Goal: Task Accomplishment & Management: Use online tool/utility

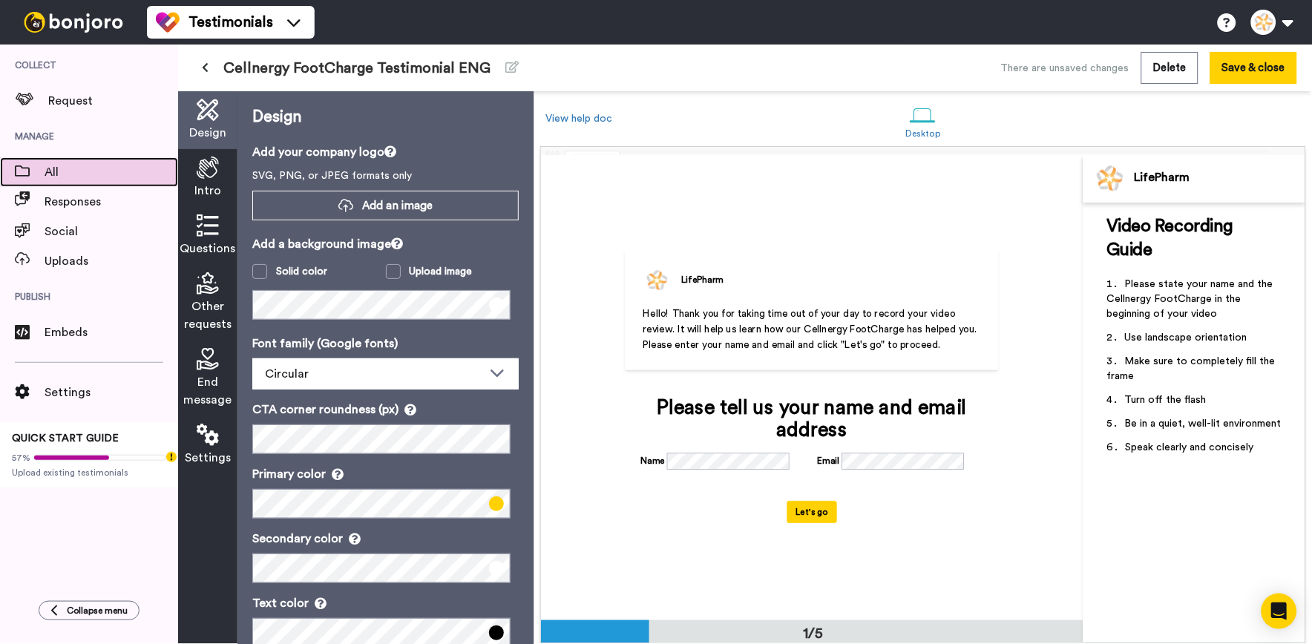
click at [52, 186] on div "All" at bounding box center [89, 172] width 178 height 30
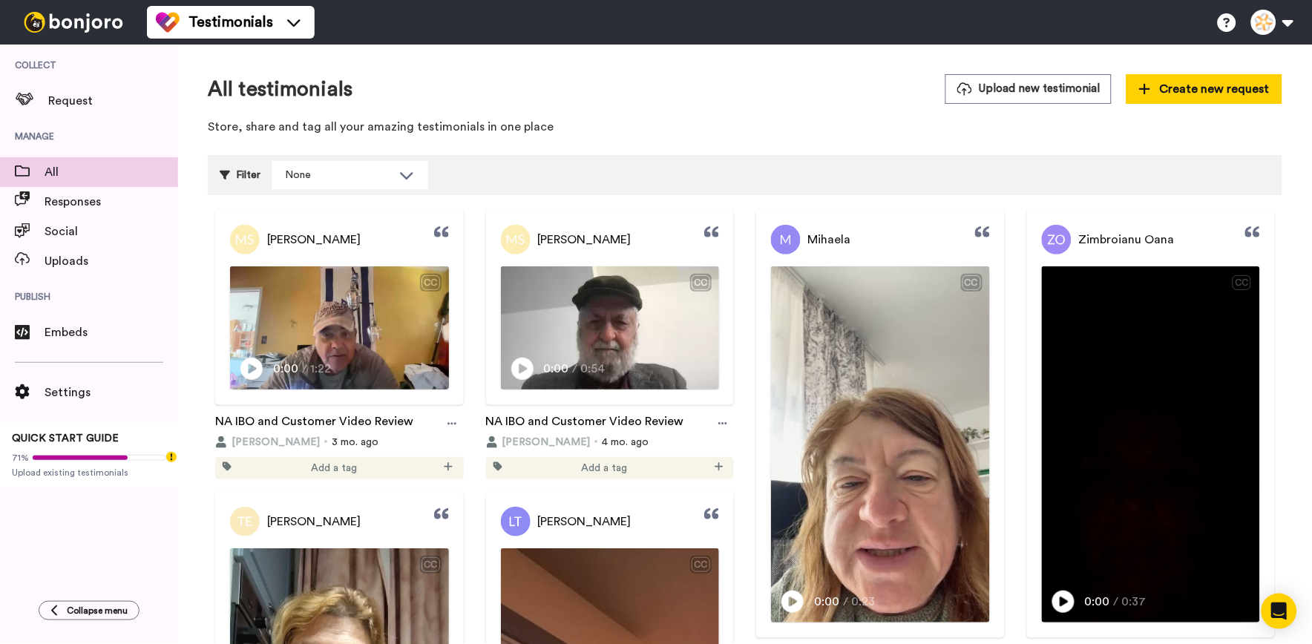
click at [1257, 39] on div "Testimonials Help docs Settings" at bounding box center [729, 22] width 1165 height 45
click at [1260, 27] on button at bounding box center [1272, 22] width 56 height 33
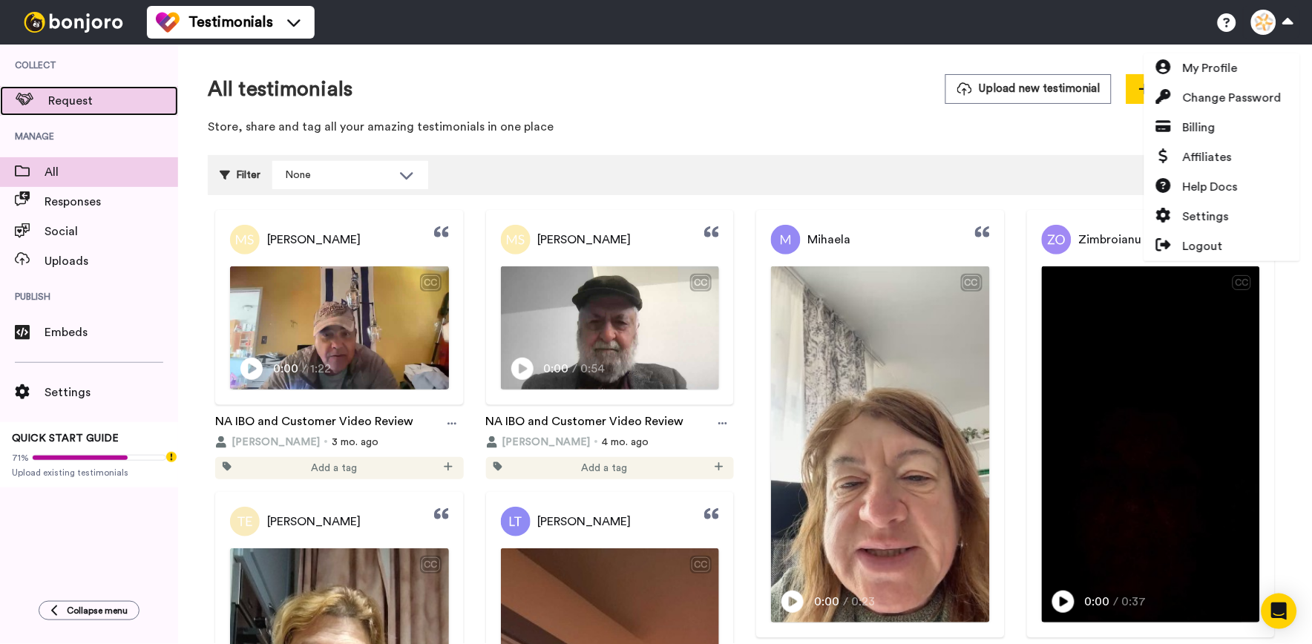
click at [71, 98] on span "Request" at bounding box center [113, 101] width 130 height 18
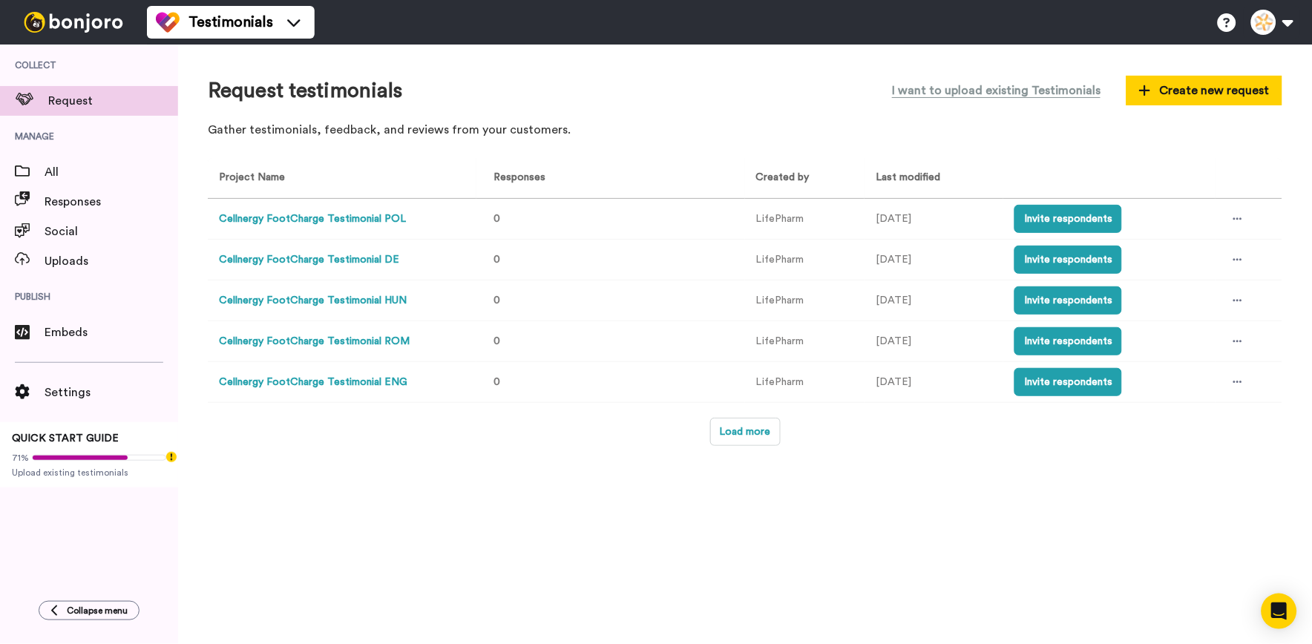
click at [340, 214] on button "Cellnergy FootCharge Testimonial POL" at bounding box center [312, 219] width 187 height 16
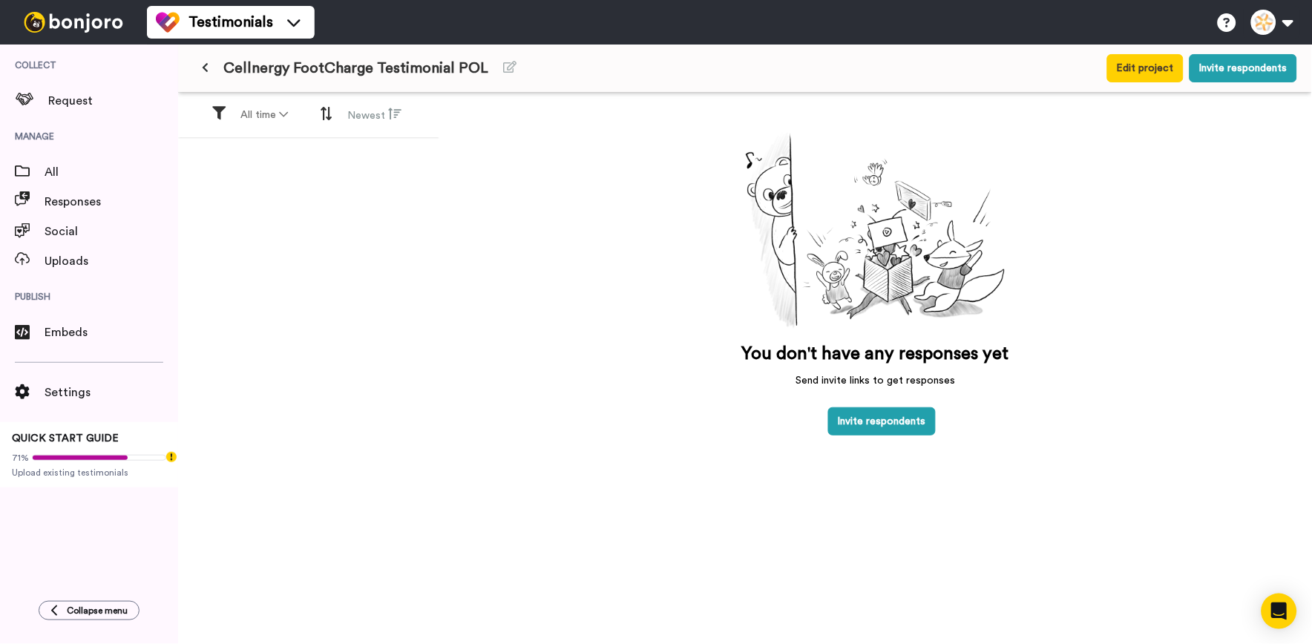
click at [203, 70] on icon at bounding box center [205, 67] width 7 height 10
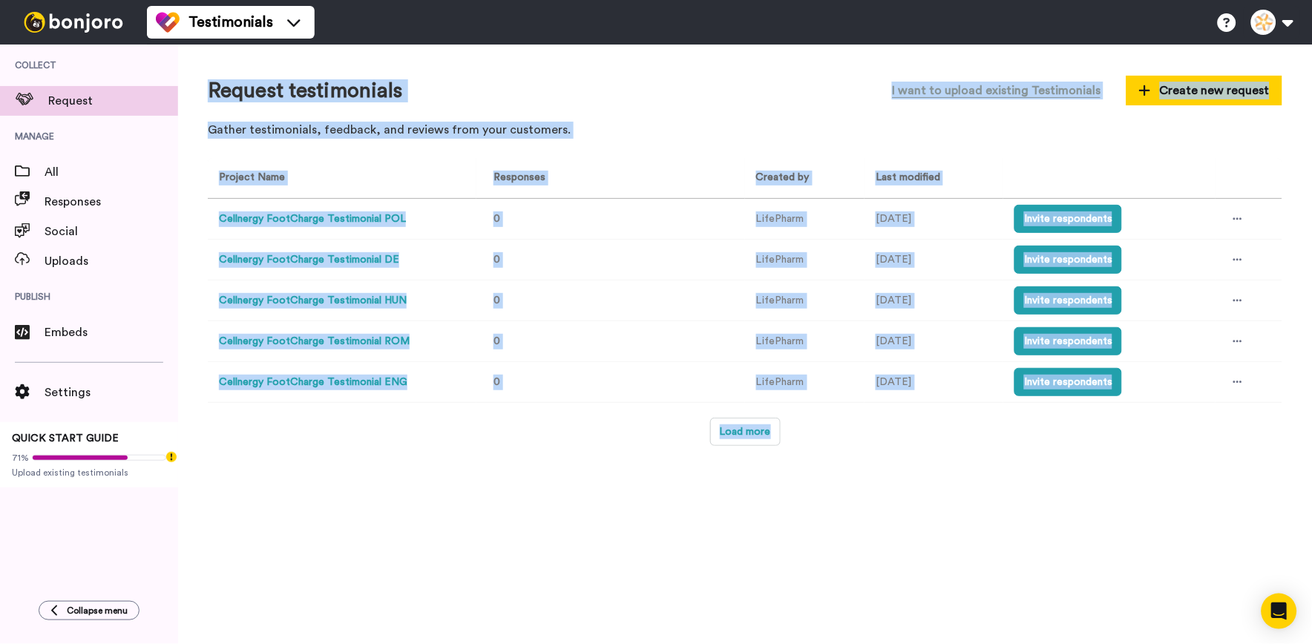
drag, startPoint x: 203, startPoint y: 74, endPoint x: 787, endPoint y: 445, distance: 691.9
click at [787, 445] on div "Request testimonials I want to upload existing Testimonials Create new request …" at bounding box center [745, 345] width 1134 height 600
drag, startPoint x: 787, startPoint y: 445, endPoint x: 663, endPoint y: 533, distance: 151.7
click at [663, 533] on div "Request testimonials I want to upload existing Testimonials Create new request …" at bounding box center [745, 345] width 1134 height 600
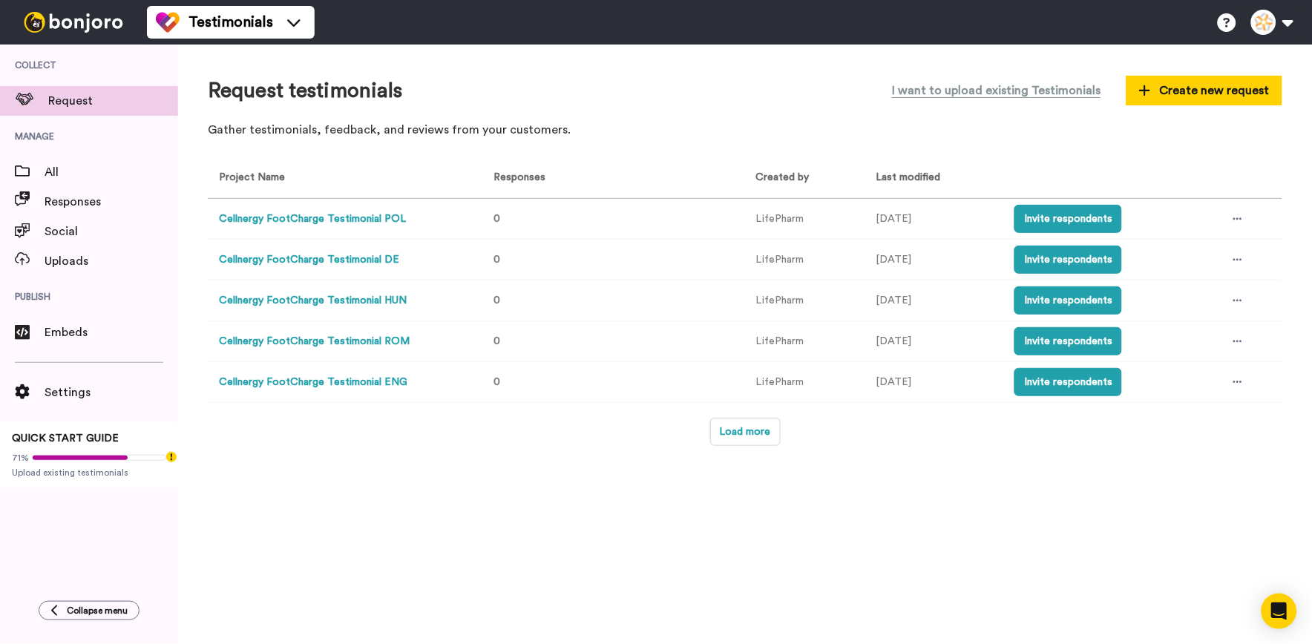
click at [752, 447] on div "Request testimonials I want to upload existing Testimonials Create new request …" at bounding box center [745, 345] width 1134 height 600
click at [755, 439] on button "Load more" at bounding box center [745, 432] width 70 height 28
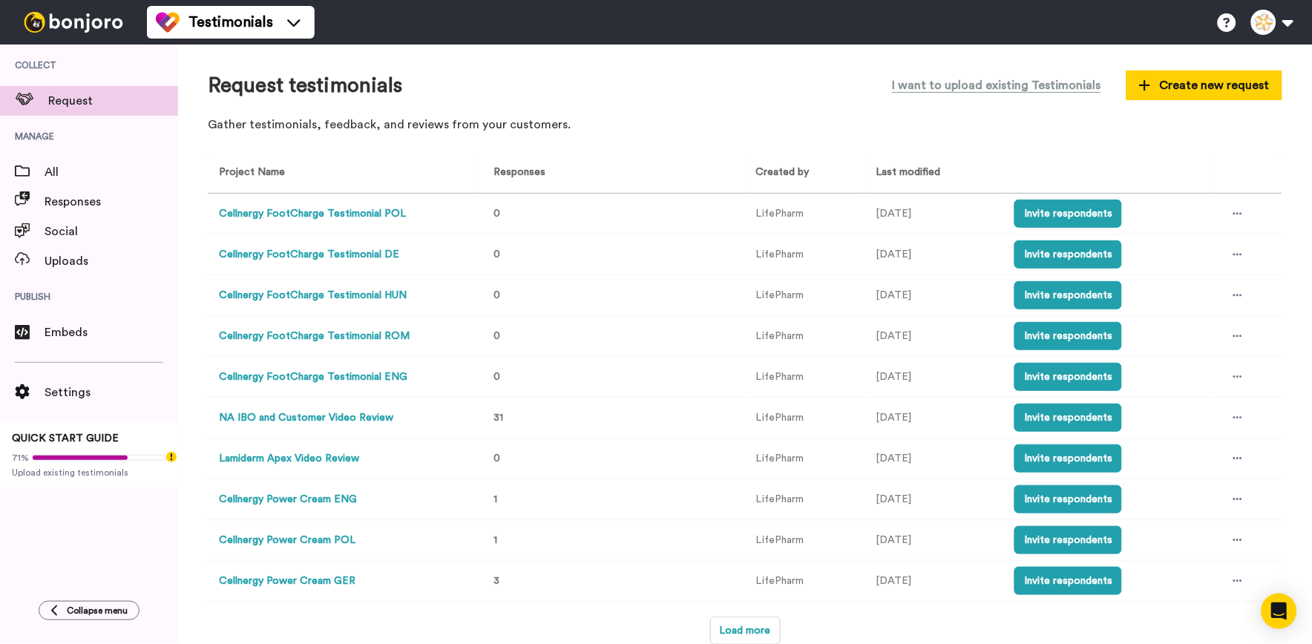
scroll to position [7, 0]
click at [753, 631] on button "Load more" at bounding box center [745, 631] width 70 height 28
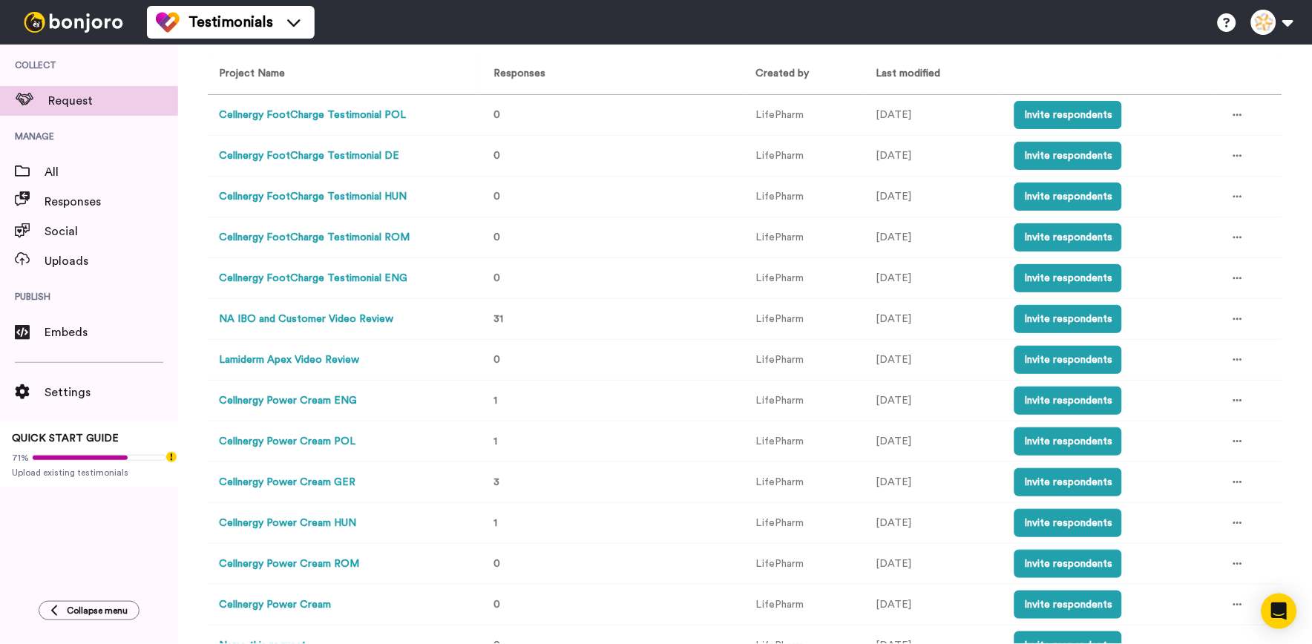
scroll to position [212, 0]
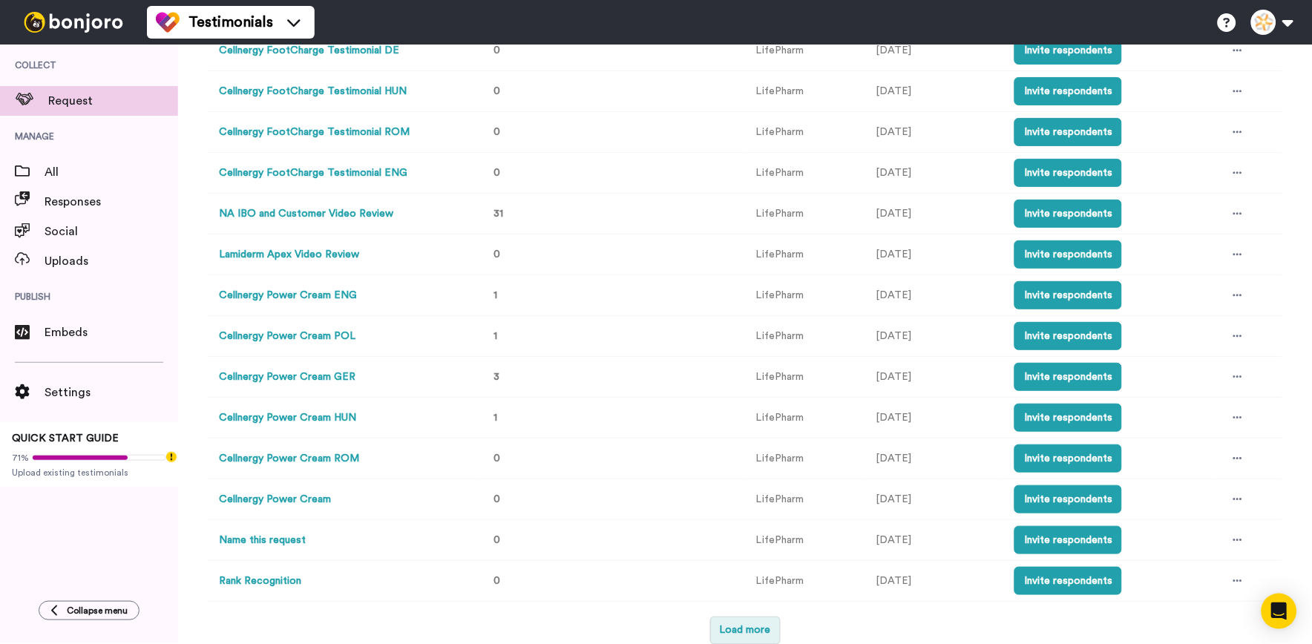
click at [747, 643] on html "Testimonials Switch to Video messaging Testimonials Settings Discover Help & Su…" at bounding box center [656, 322] width 1312 height 644
click at [748, 636] on button "Load more" at bounding box center [745, 631] width 70 height 28
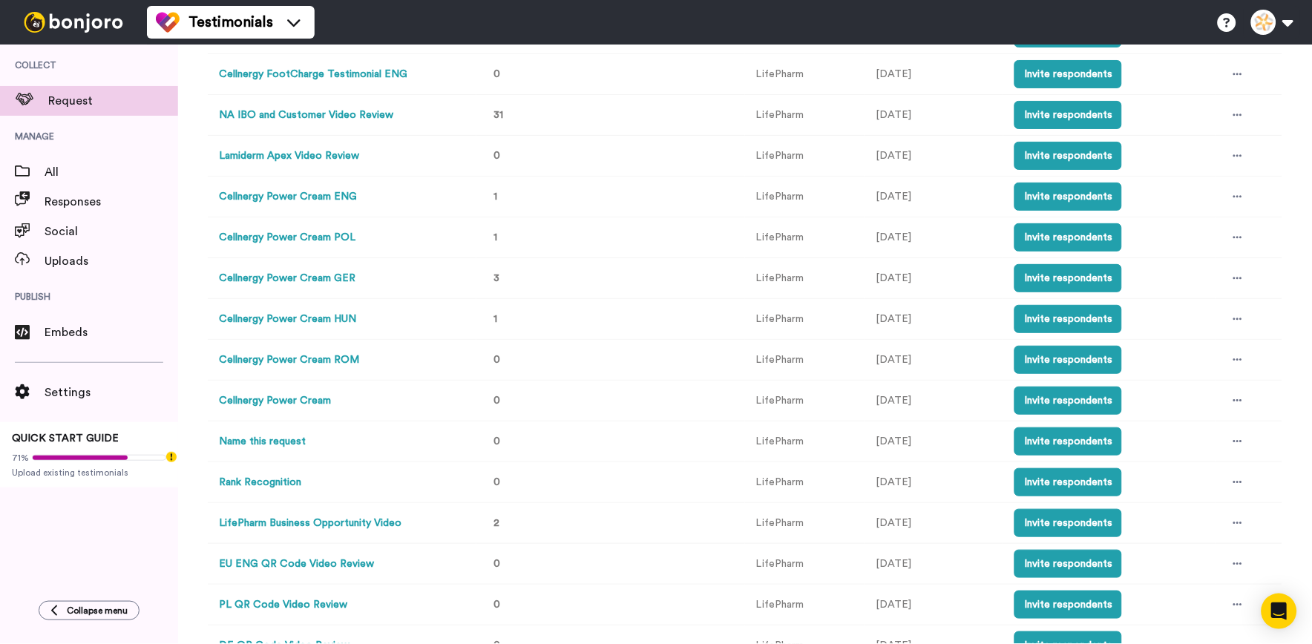
scroll to position [418, 0]
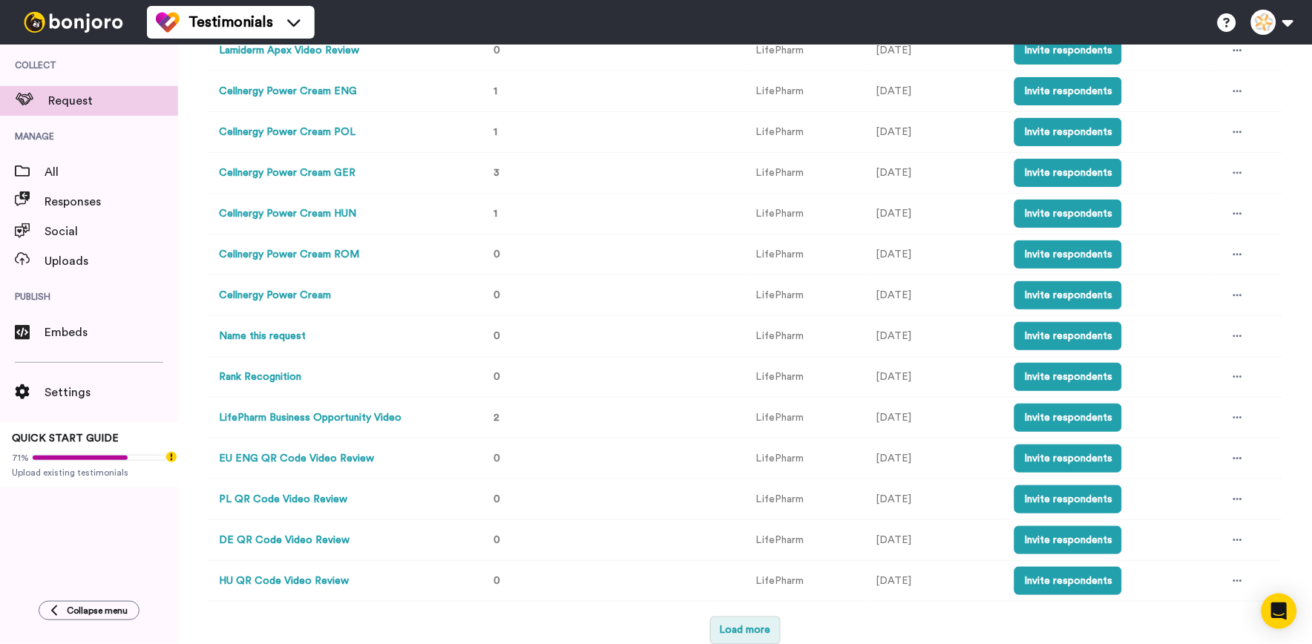
click at [738, 623] on button "Load more" at bounding box center [745, 631] width 70 height 28
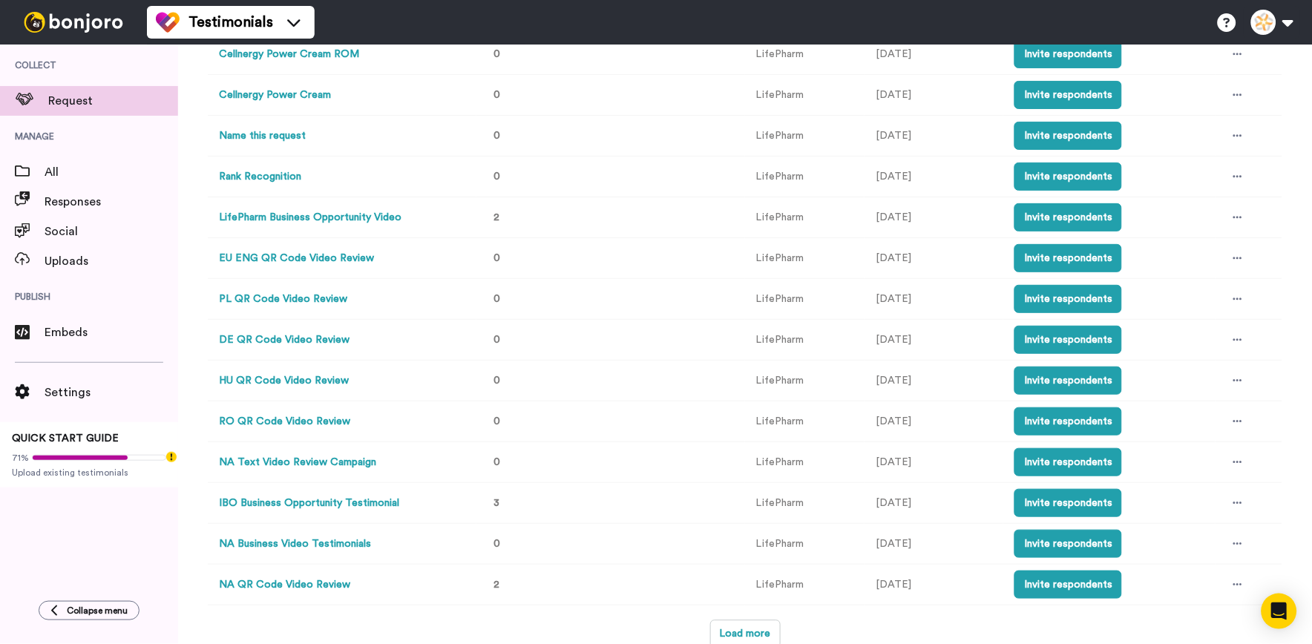
scroll to position [623, 0]
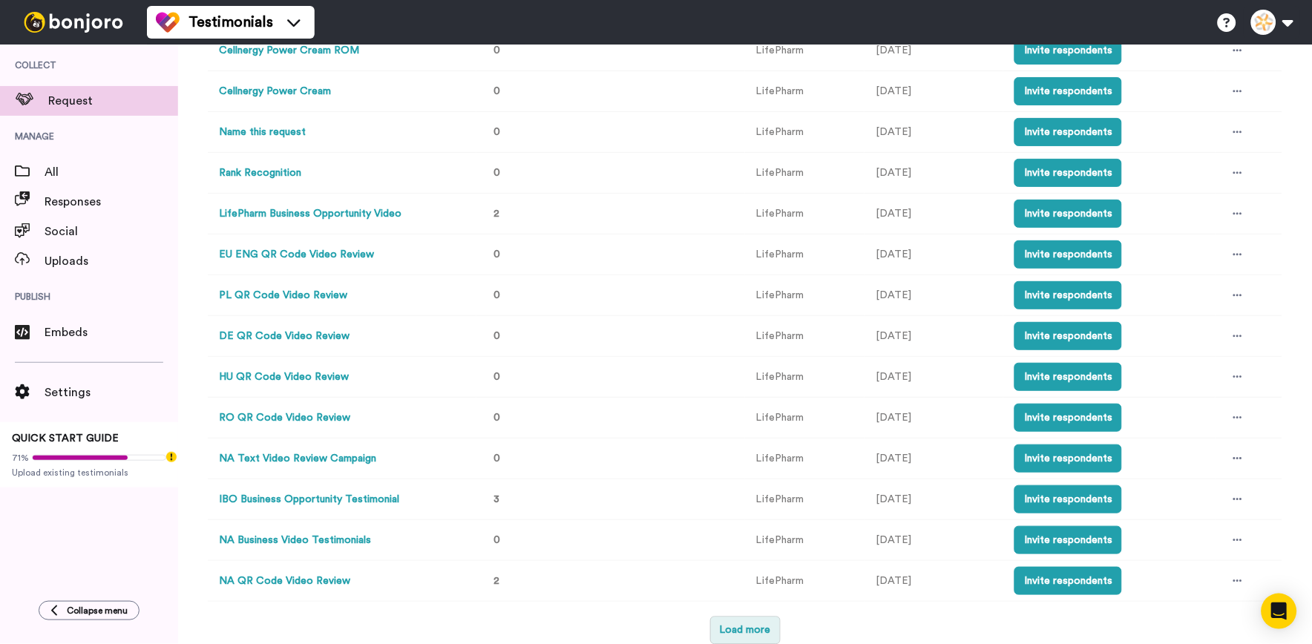
click at [744, 639] on button "Load more" at bounding box center [745, 631] width 70 height 28
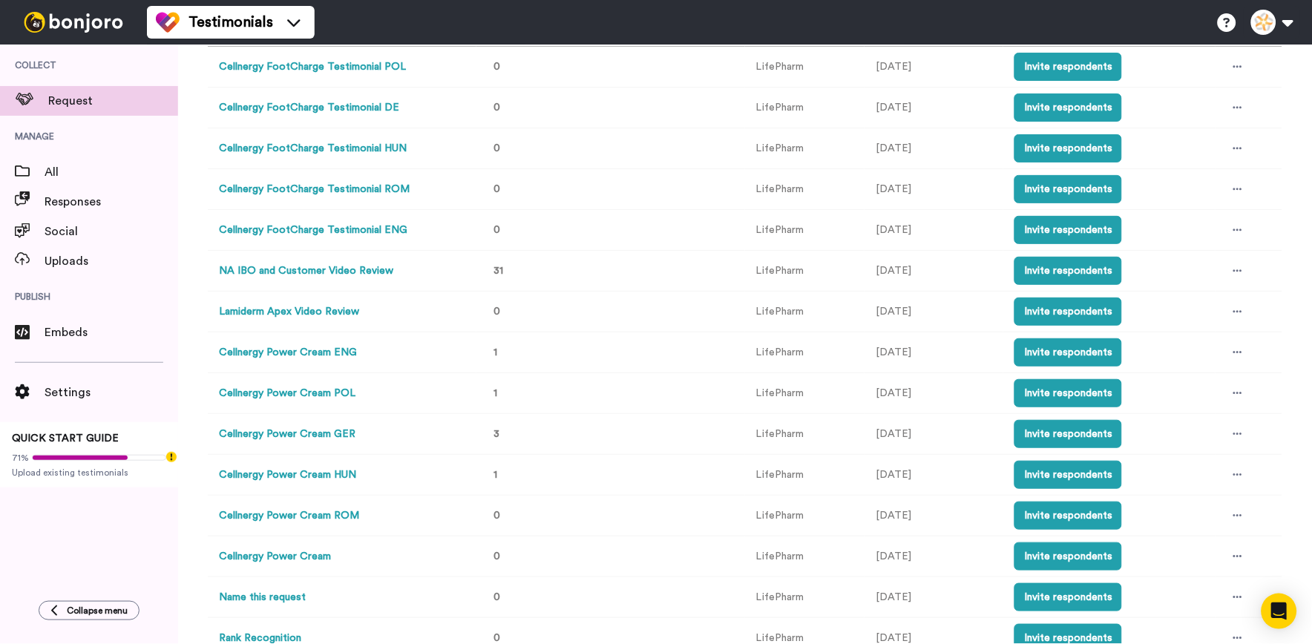
scroll to position [0, 0]
